Goal: Find specific page/section: Find specific page/section

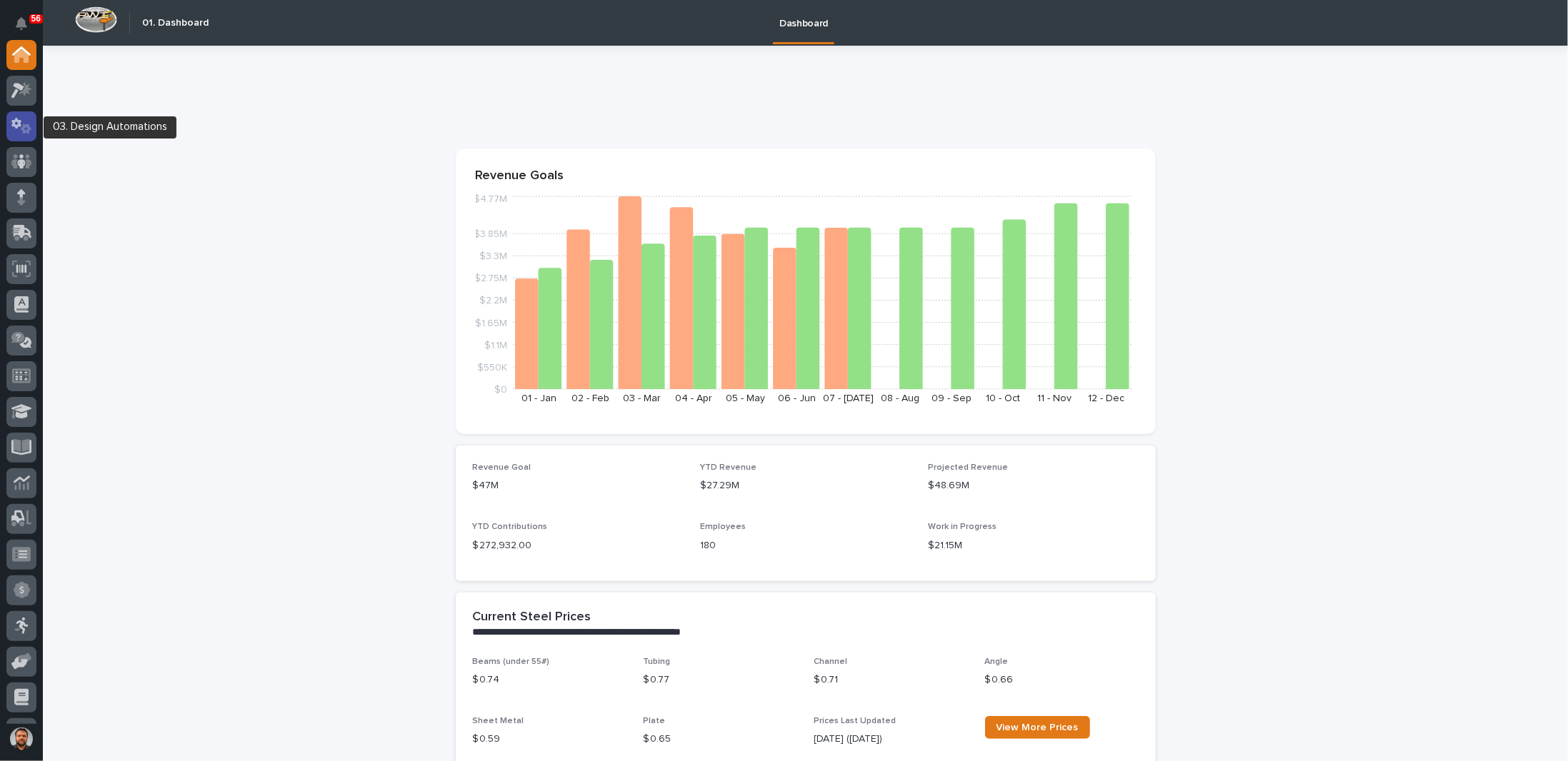
click at [29, 127] on icon at bounding box center [26, 129] width 10 height 10
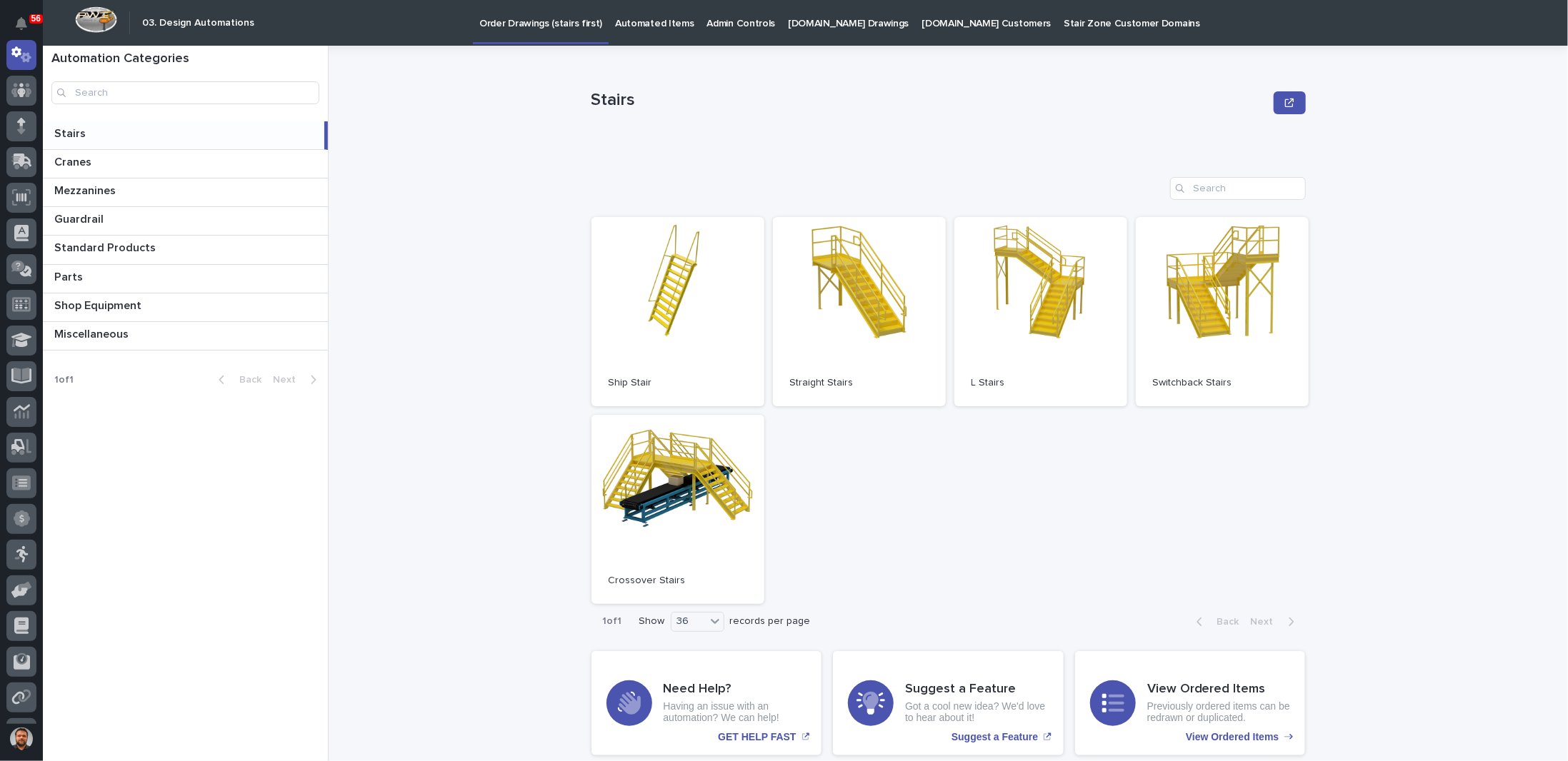
click at [827, 23] on p "[DOMAIN_NAME] Drawings" at bounding box center [848, 15] width 120 height 30
